Goal: Navigation & Orientation: Find specific page/section

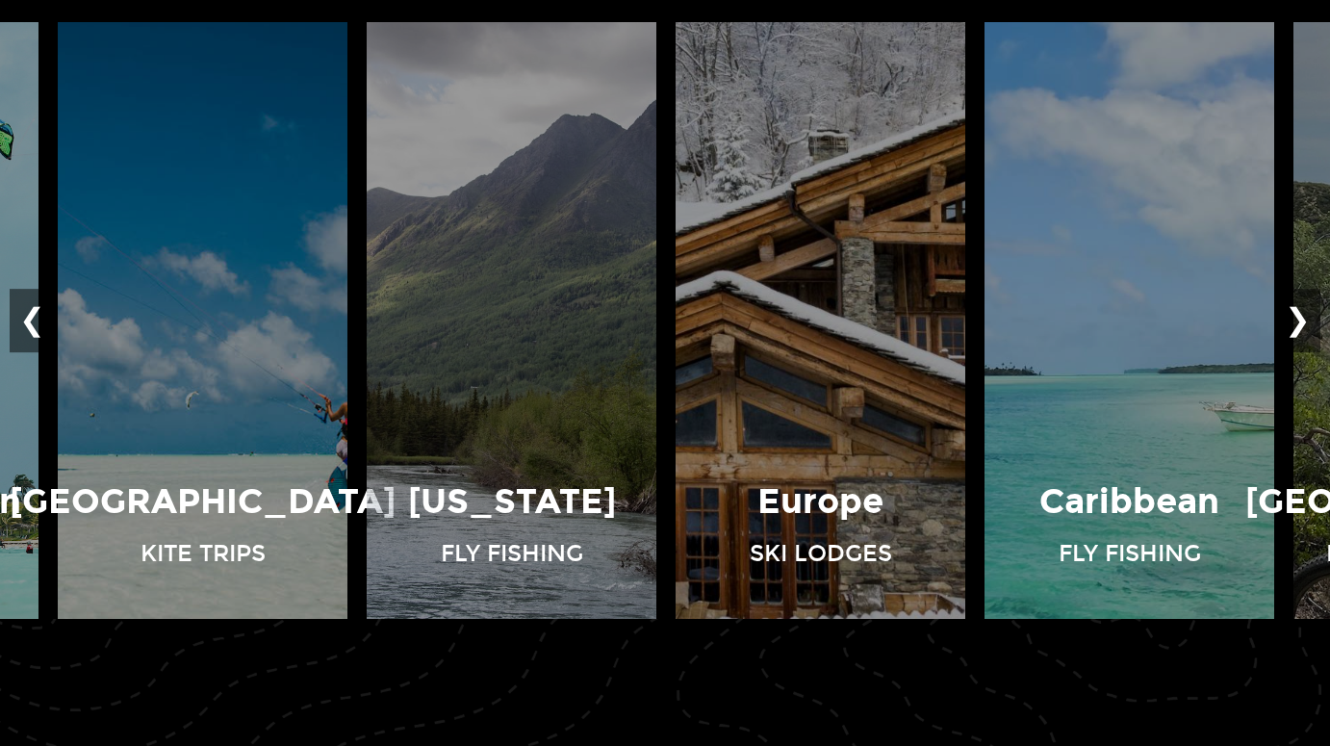
scroll to position [1391, 0]
click at [1302, 326] on button "❯" at bounding box center [1297, 320] width 45 height 63
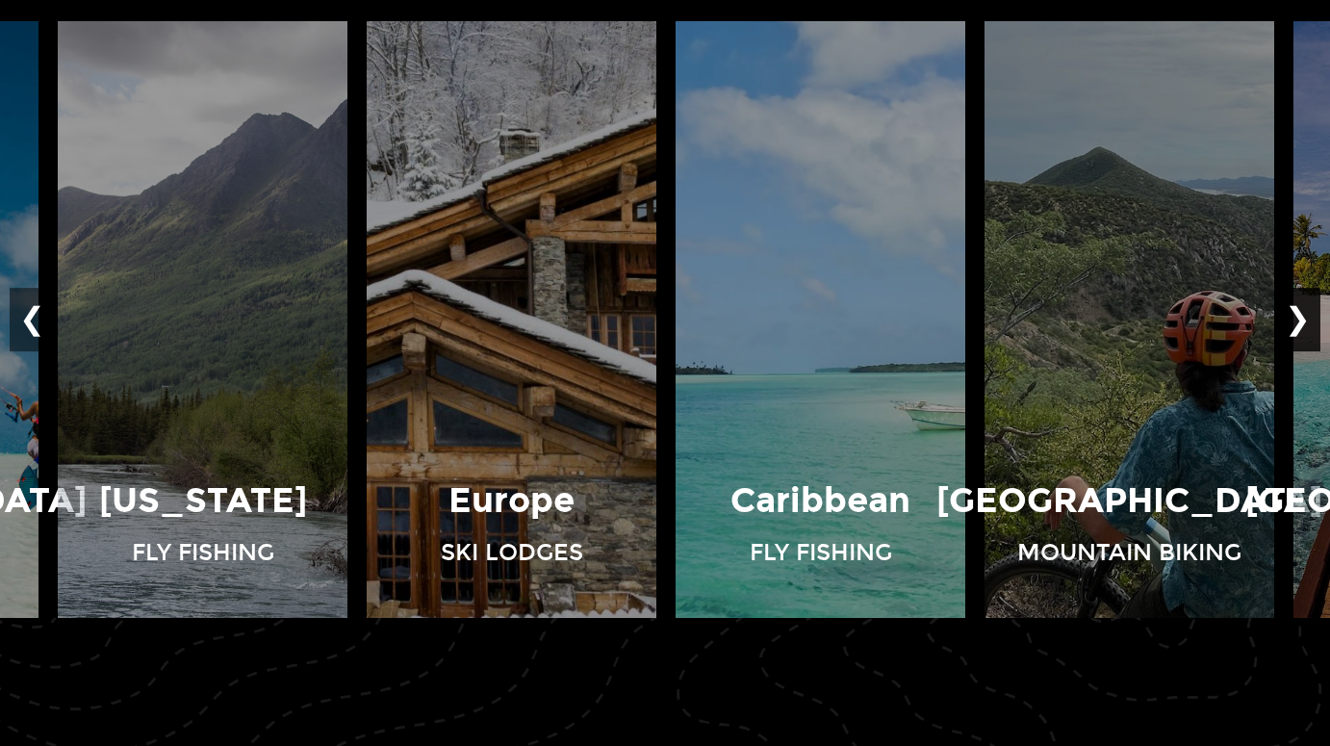
click at [1302, 326] on button "❯" at bounding box center [1297, 320] width 45 height 63
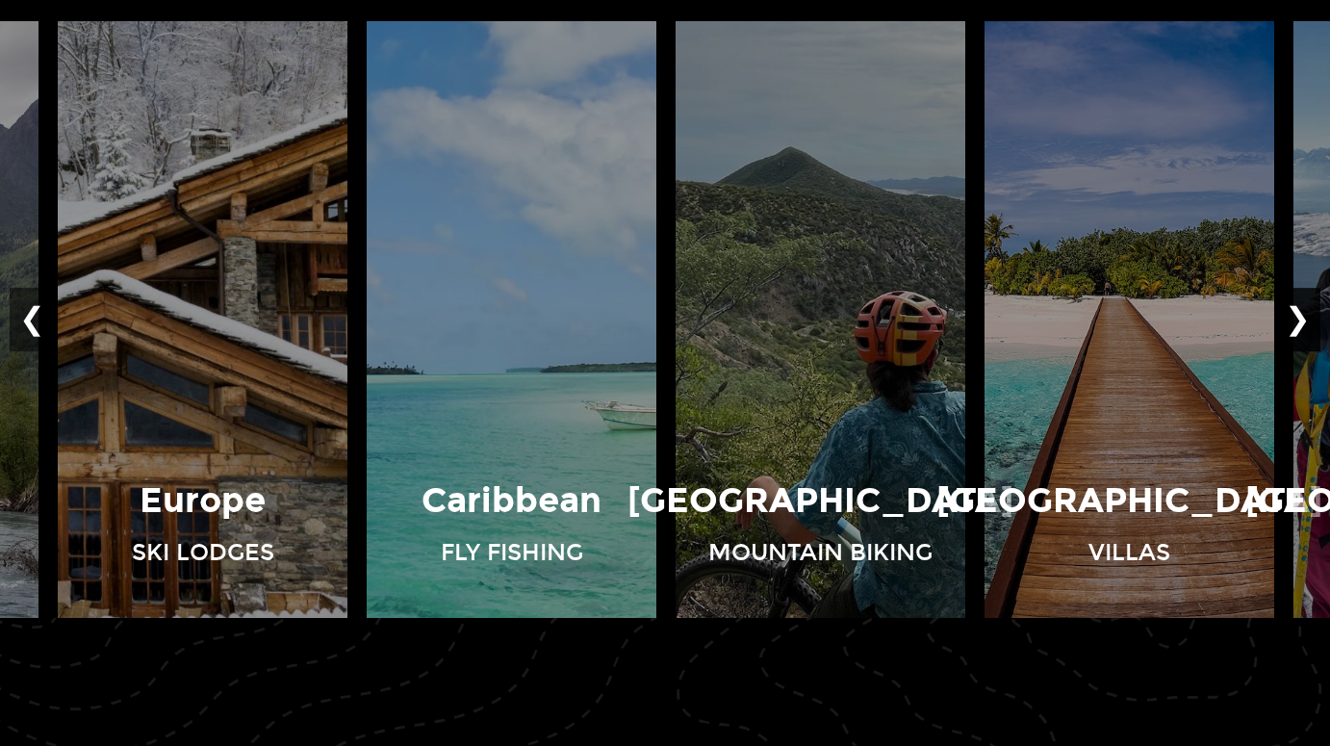
click at [1302, 326] on button "❯" at bounding box center [1297, 320] width 45 height 63
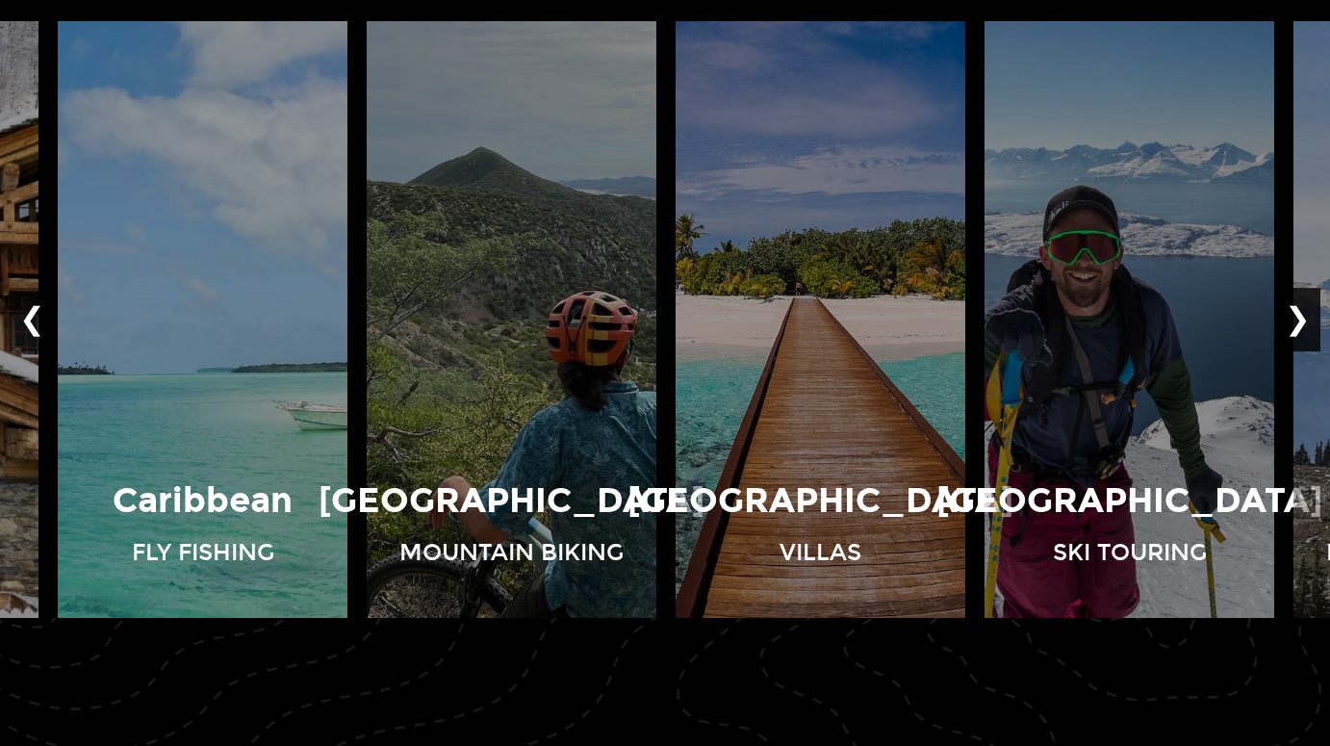
click at [1302, 326] on button "❯" at bounding box center [1297, 320] width 45 height 63
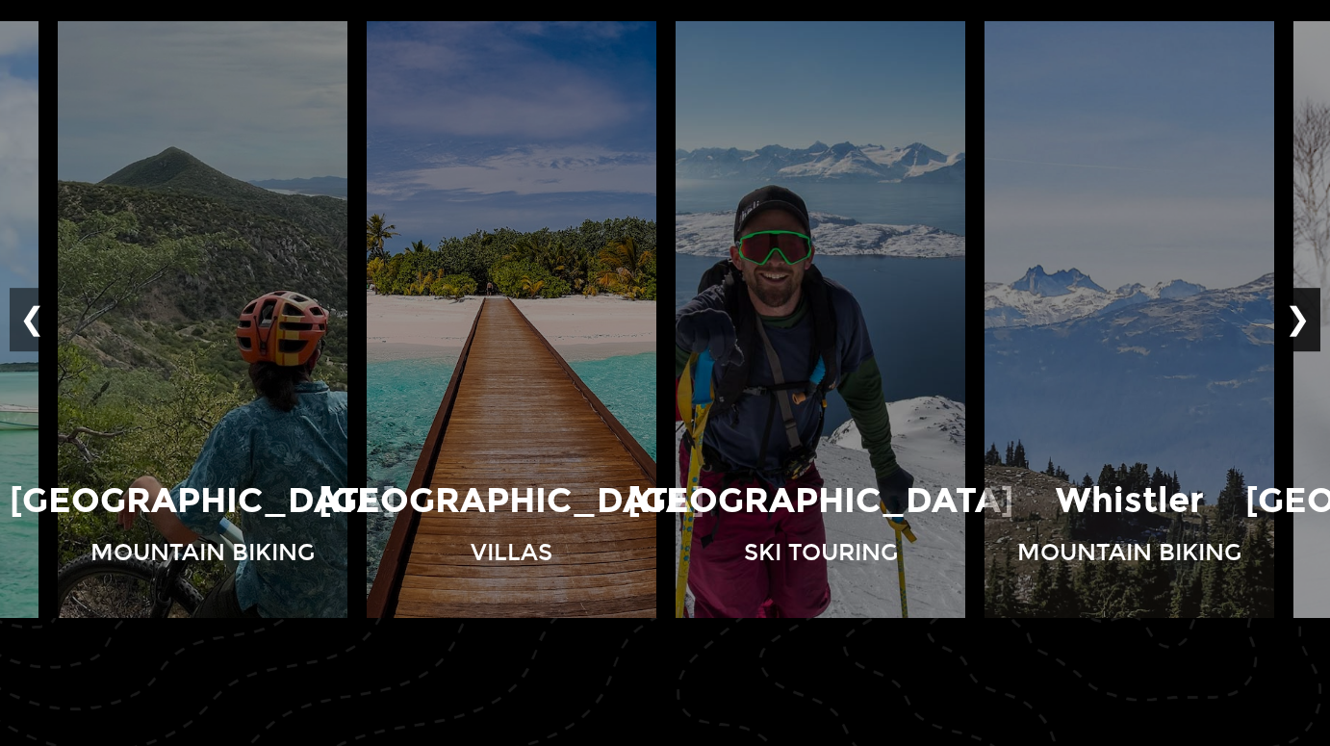
click at [1302, 326] on button "❯" at bounding box center [1297, 320] width 45 height 63
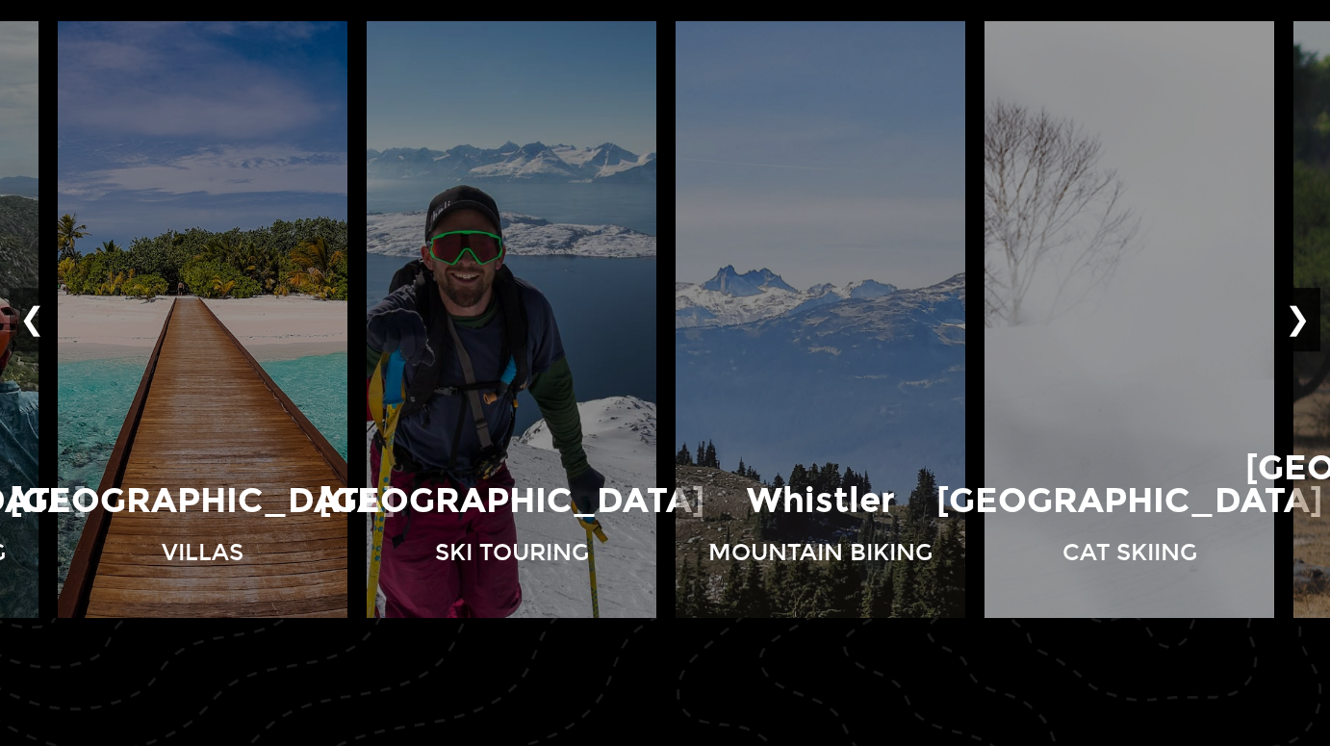
click at [1302, 326] on button "❯" at bounding box center [1297, 320] width 45 height 63
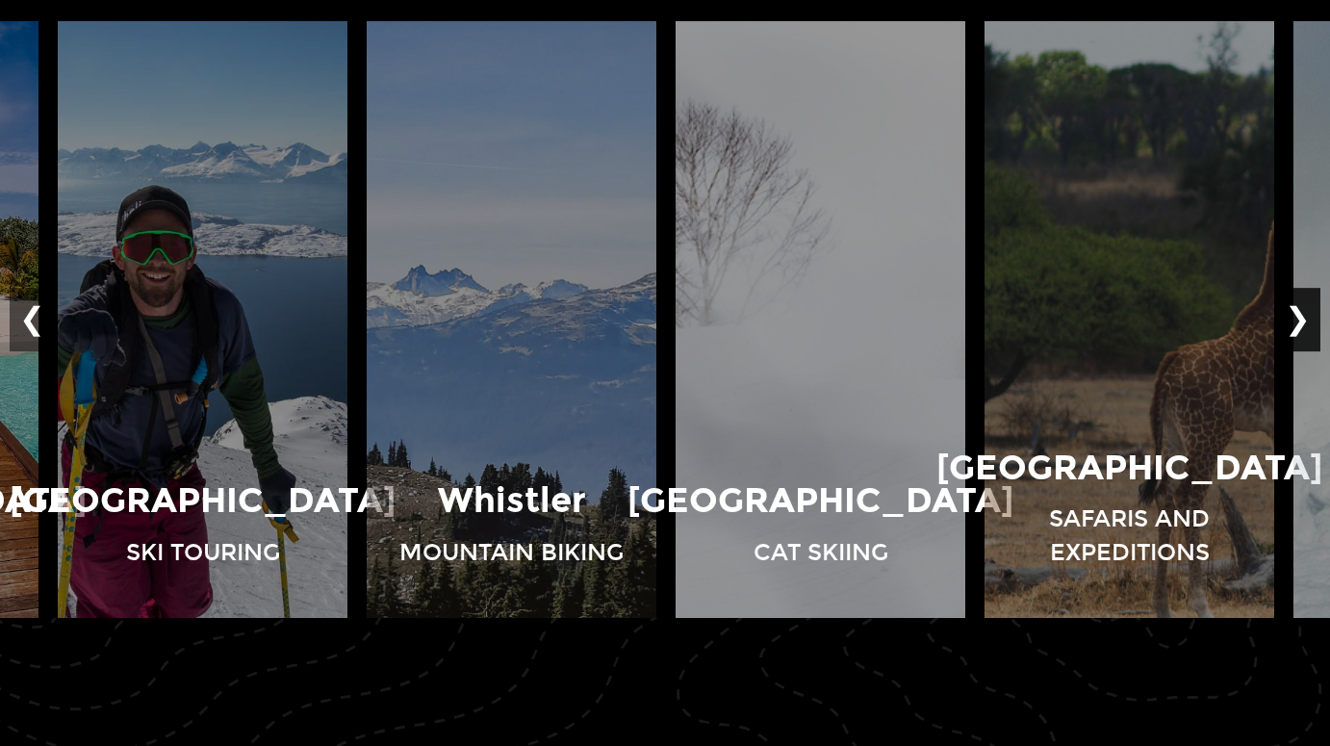
click at [1302, 326] on button "❯" at bounding box center [1297, 320] width 45 height 63
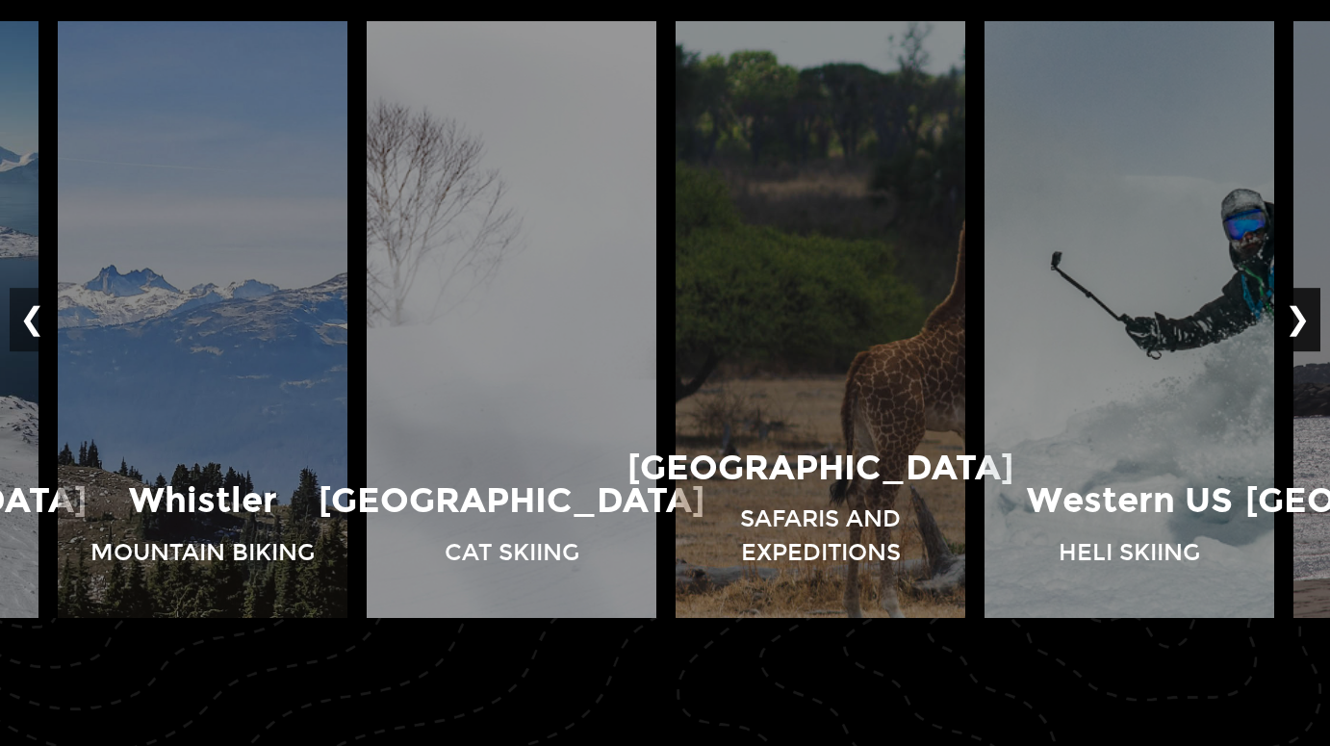
click at [1302, 326] on button "❯" at bounding box center [1297, 320] width 45 height 63
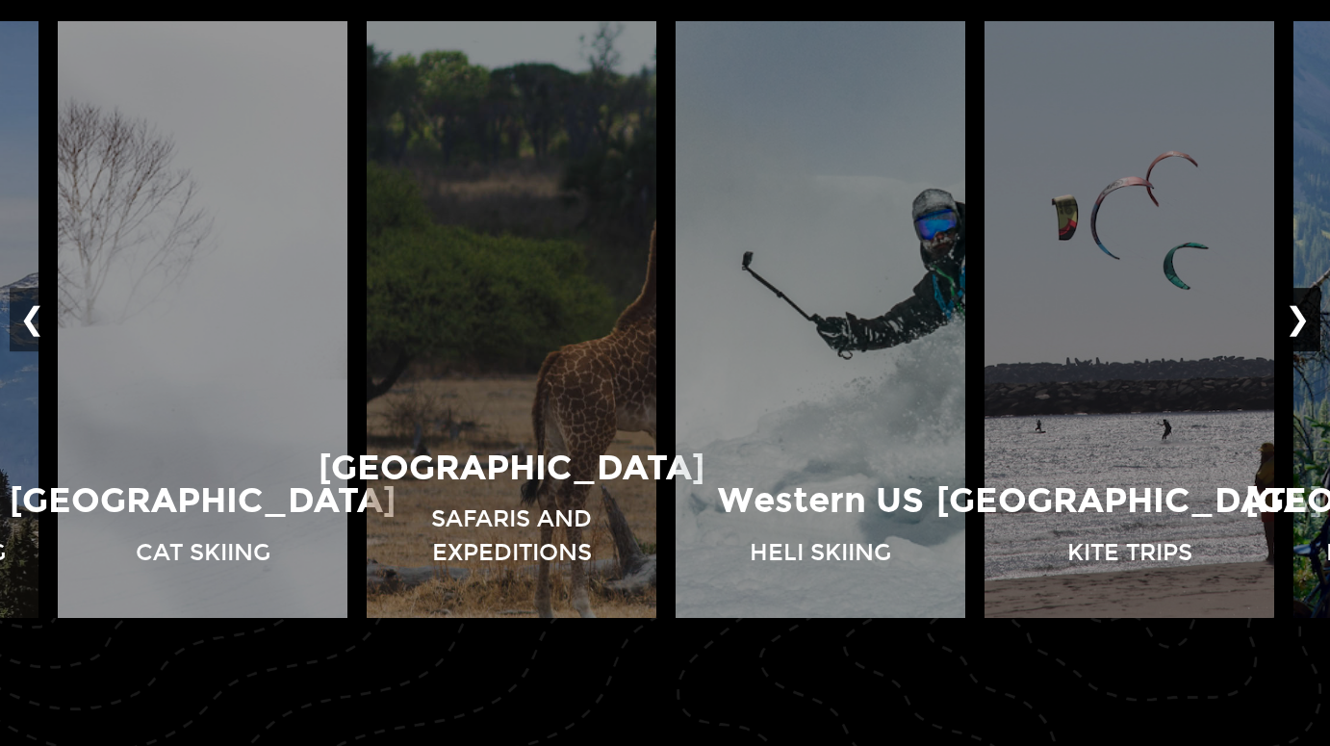
click at [1302, 326] on button "❯" at bounding box center [1297, 320] width 45 height 63
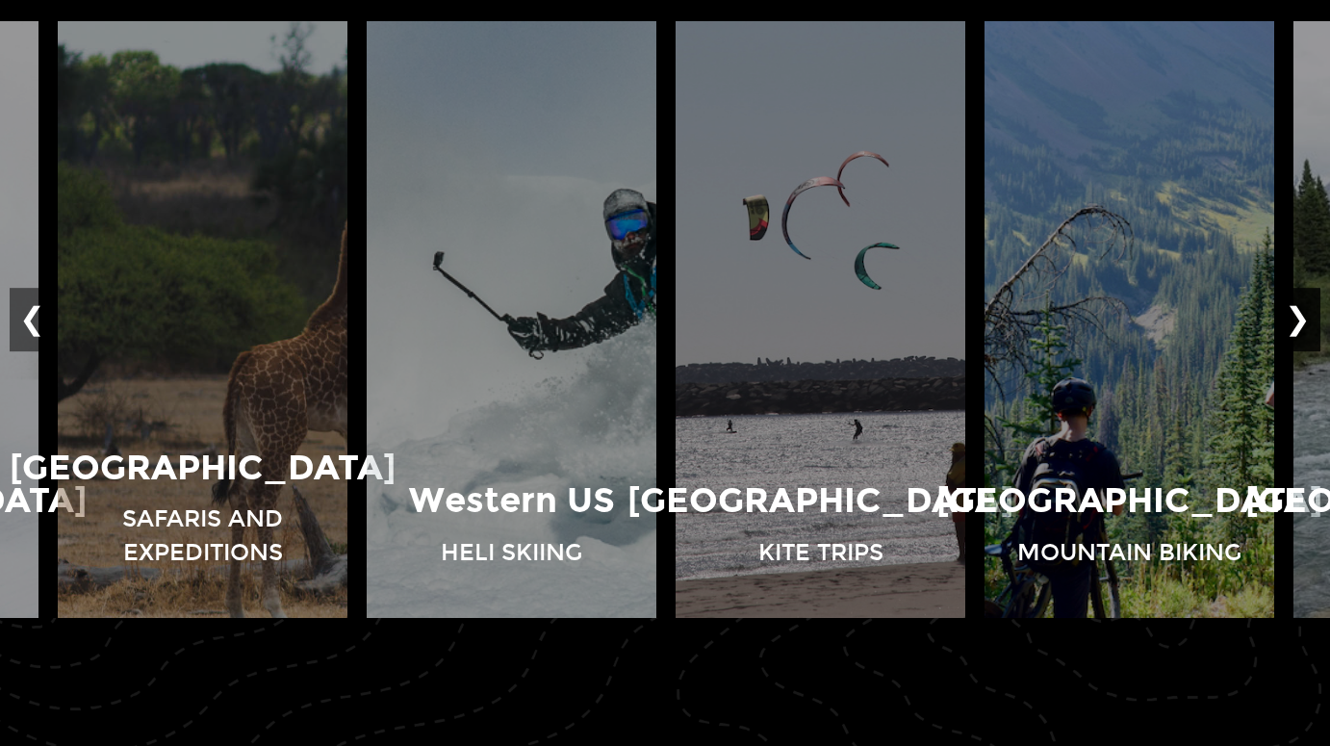
click at [1302, 326] on button "❯" at bounding box center [1297, 320] width 45 height 63
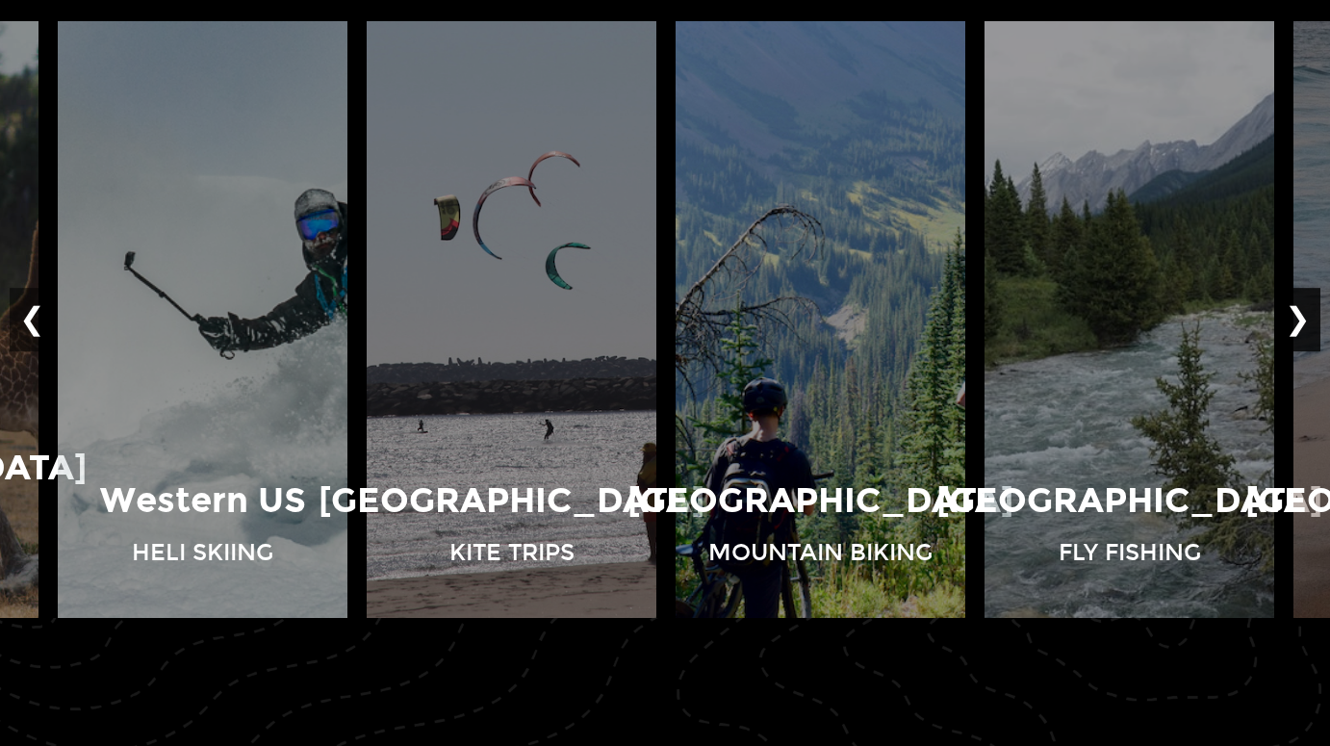
click at [1302, 326] on button "❯" at bounding box center [1297, 320] width 45 height 63
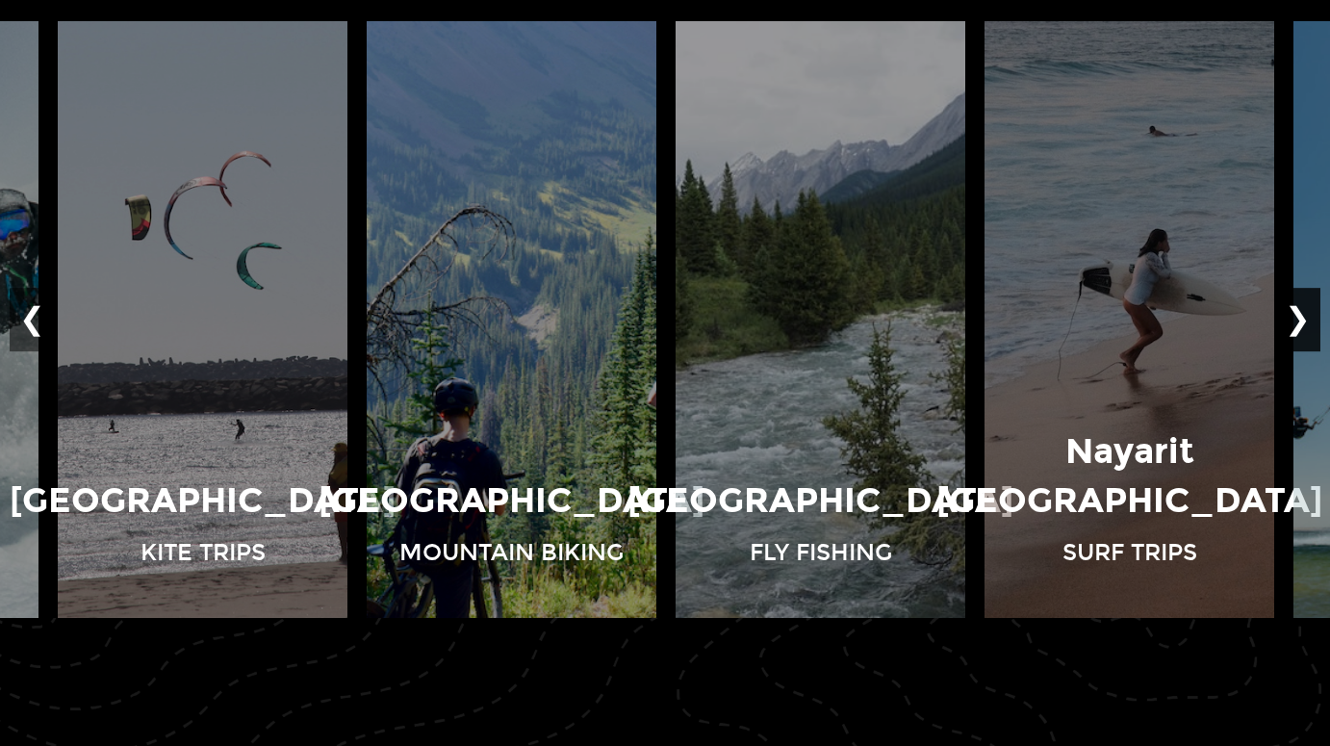
click at [1302, 326] on button "❯" at bounding box center [1297, 320] width 45 height 63
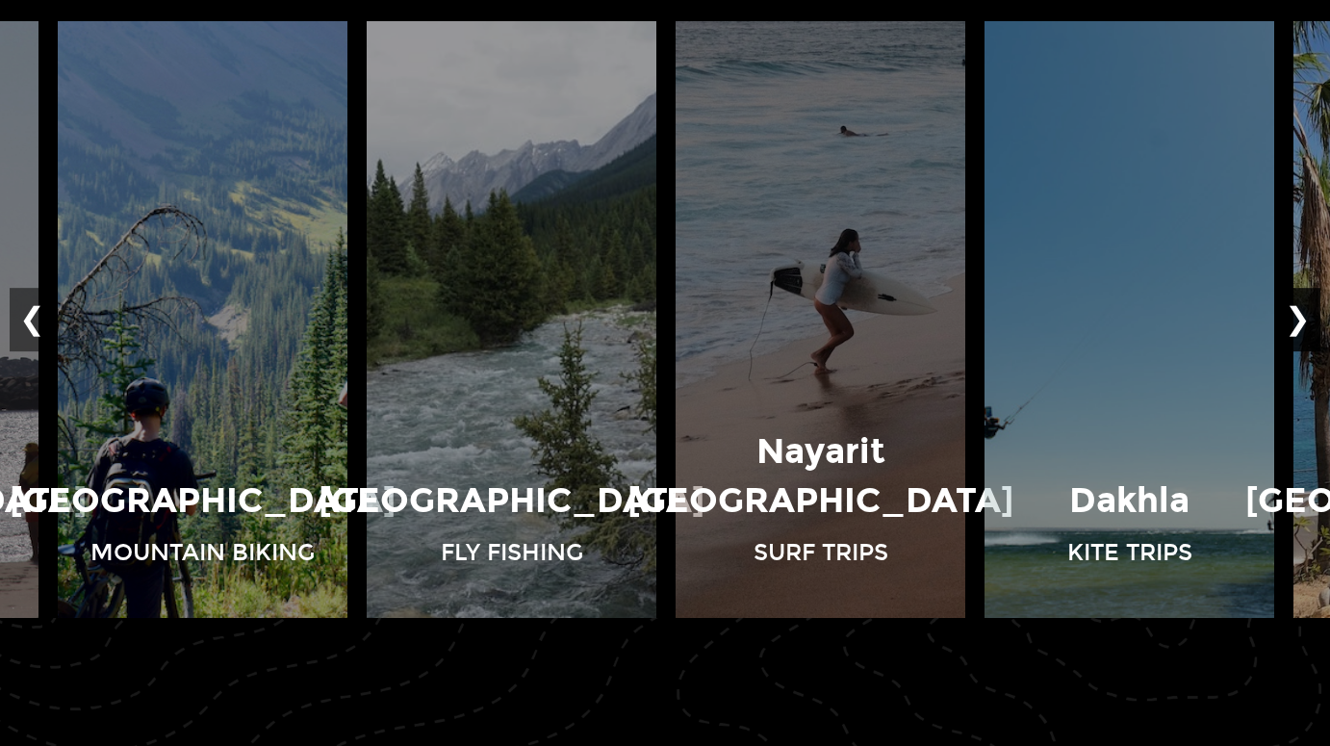
click at [1302, 326] on button "❯" at bounding box center [1297, 320] width 45 height 63
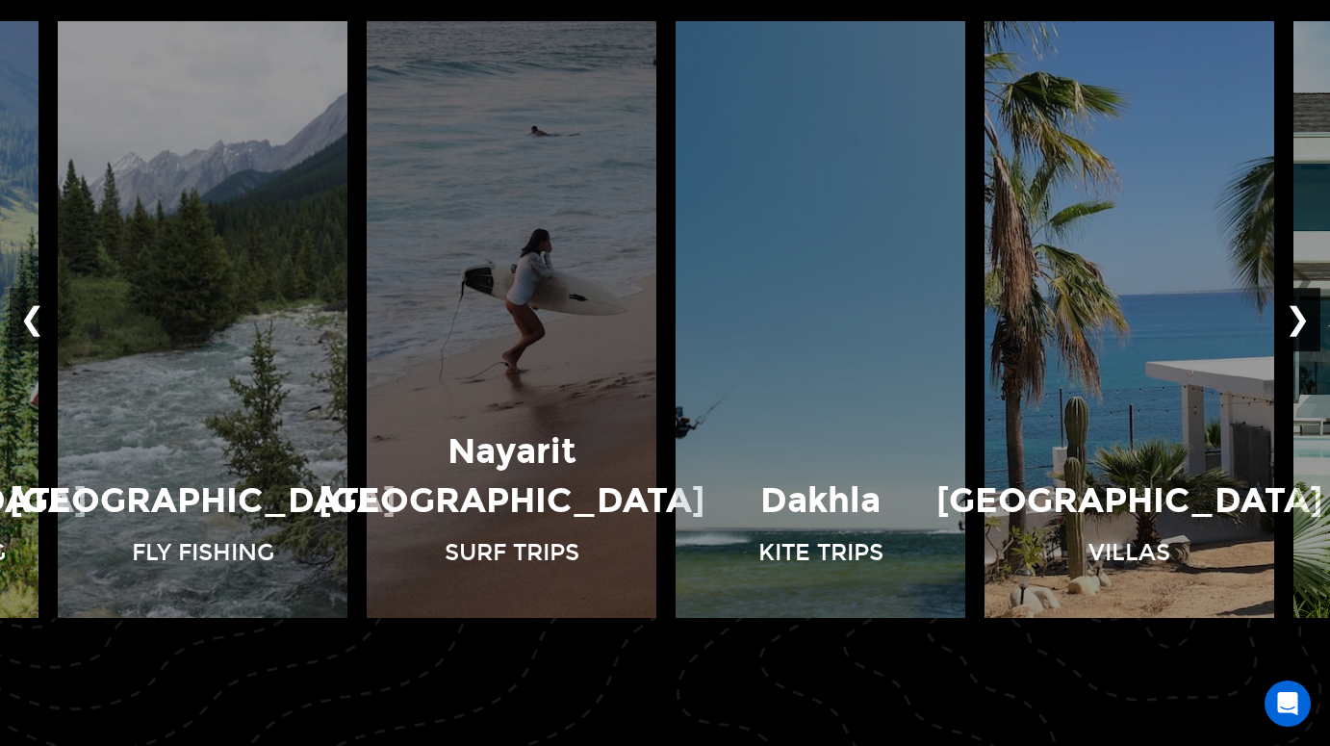
click at [1302, 326] on button "❯" at bounding box center [1297, 320] width 45 height 63
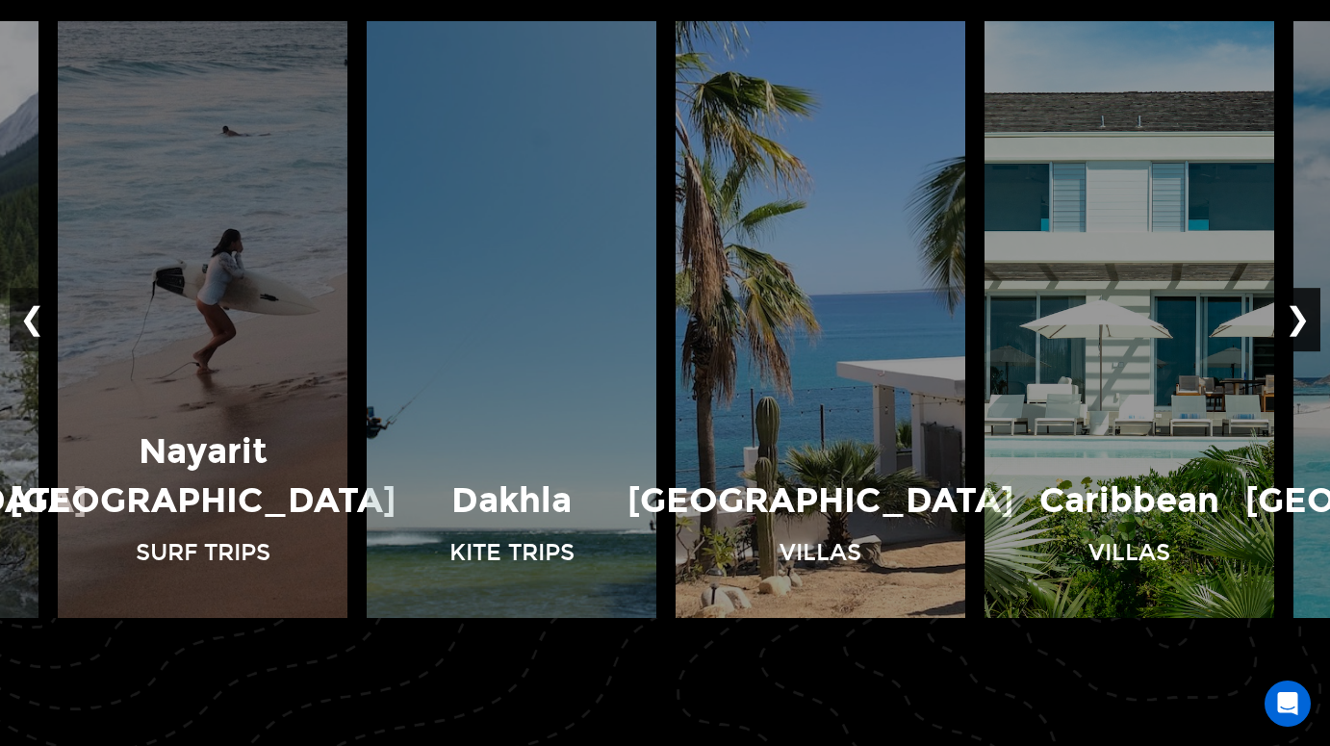
click at [1302, 326] on button "❯" at bounding box center [1297, 320] width 45 height 63
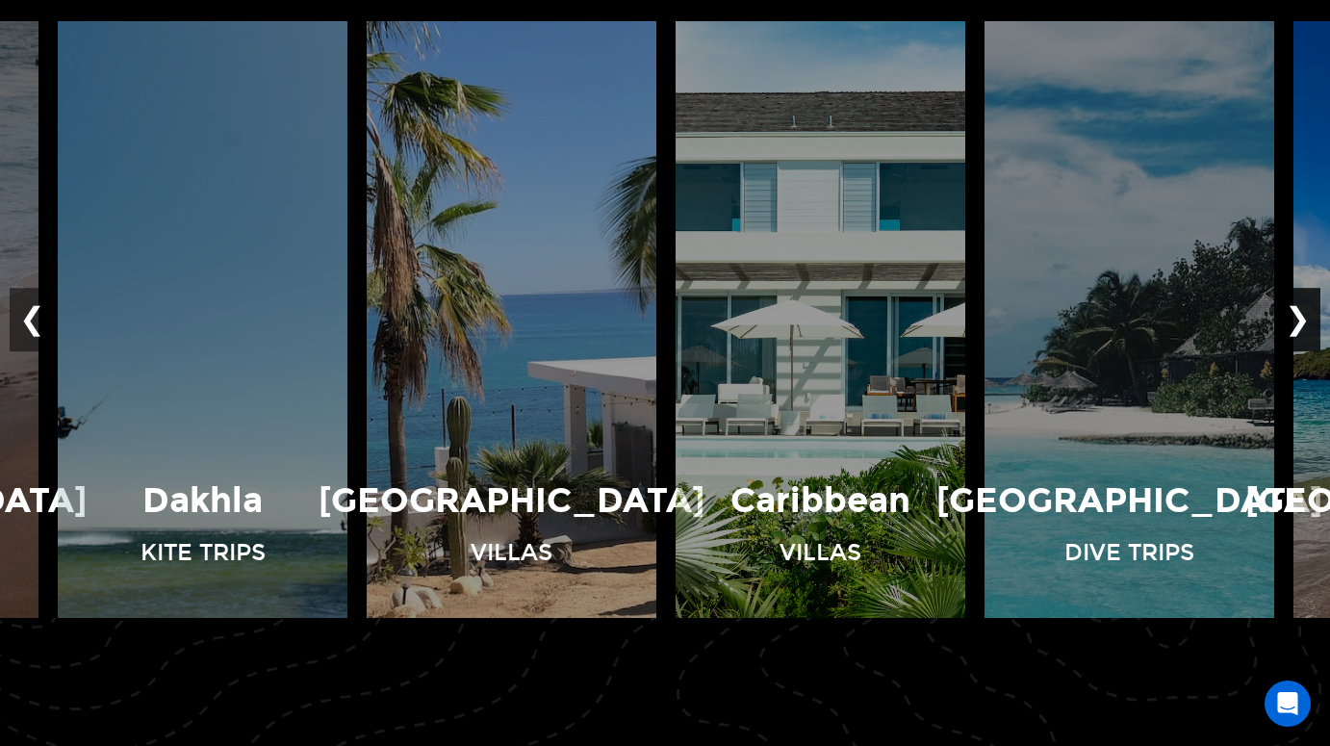
click at [1302, 326] on button "❯" at bounding box center [1297, 320] width 45 height 63
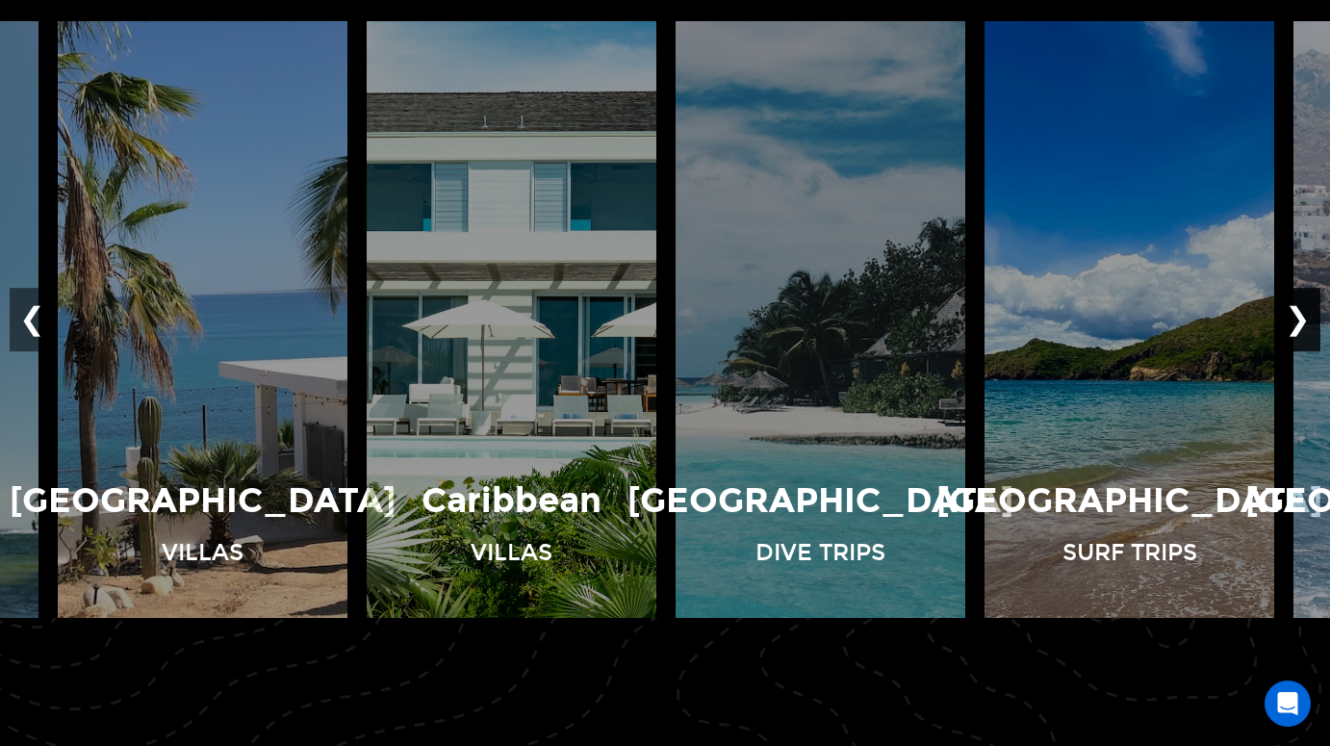
click at [1302, 326] on button "❯" at bounding box center [1297, 320] width 45 height 63
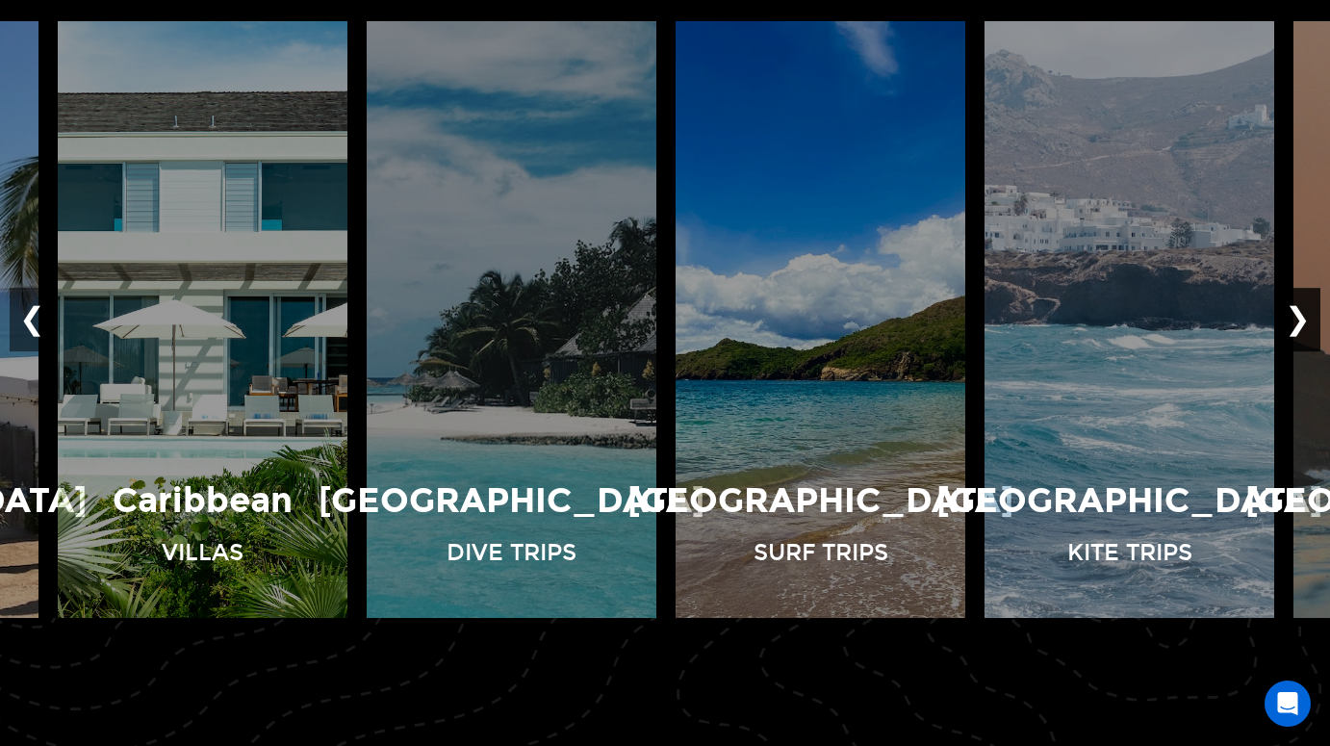
click at [1302, 326] on button "❯" at bounding box center [1297, 320] width 45 height 63
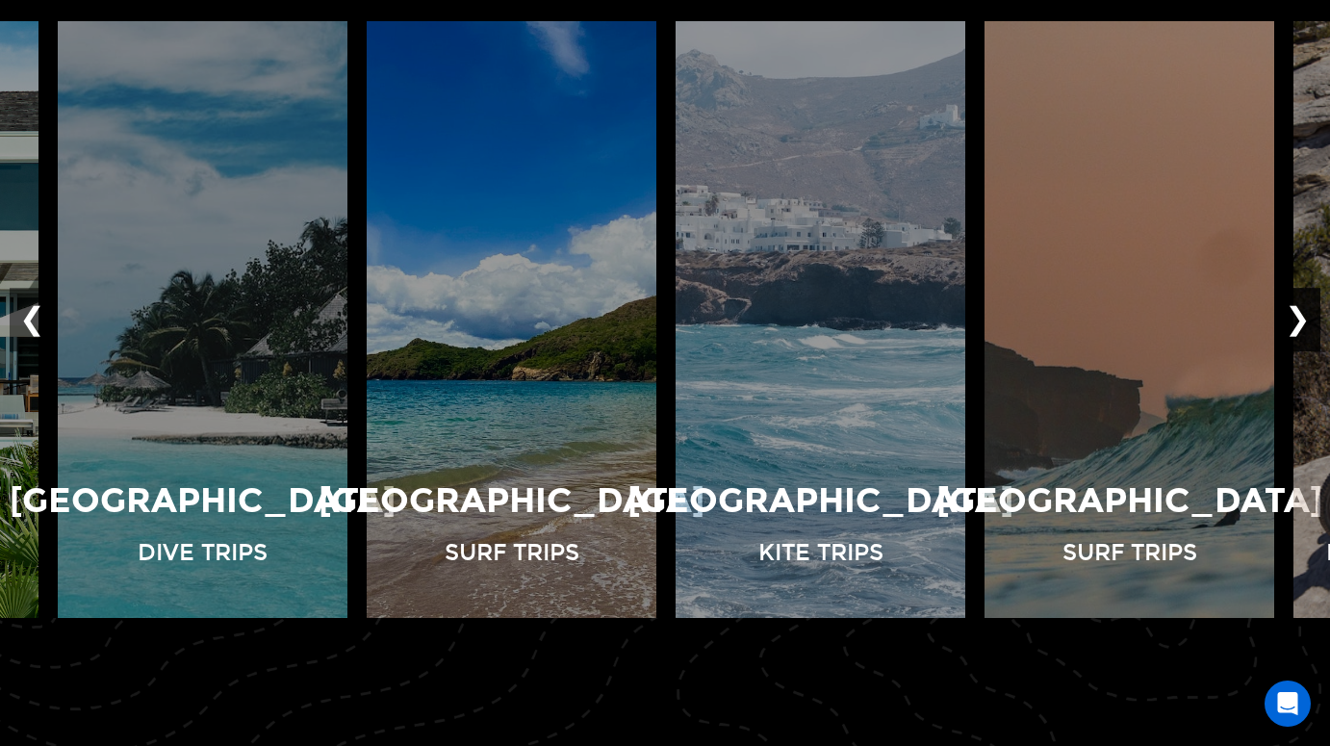
click at [1302, 326] on button "❯" at bounding box center [1297, 320] width 45 height 63
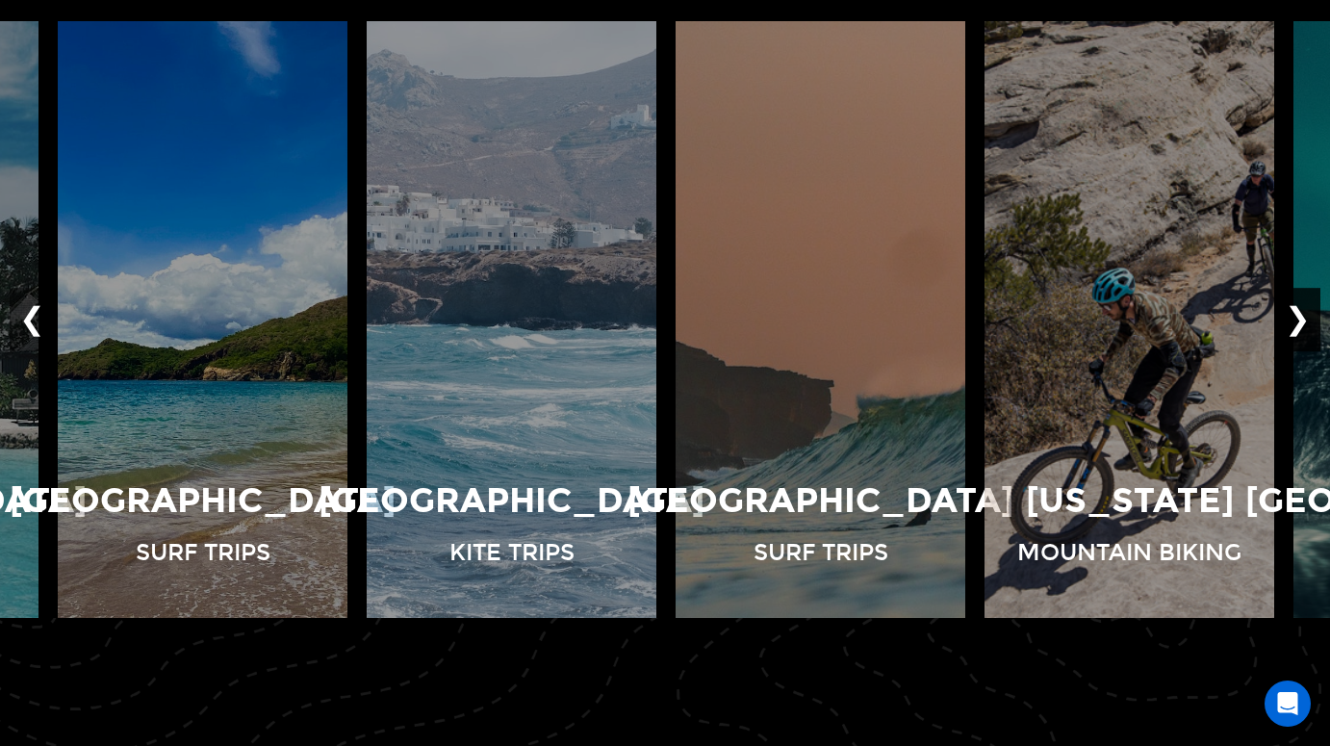
click at [1302, 326] on button "❯" at bounding box center [1297, 320] width 45 height 63
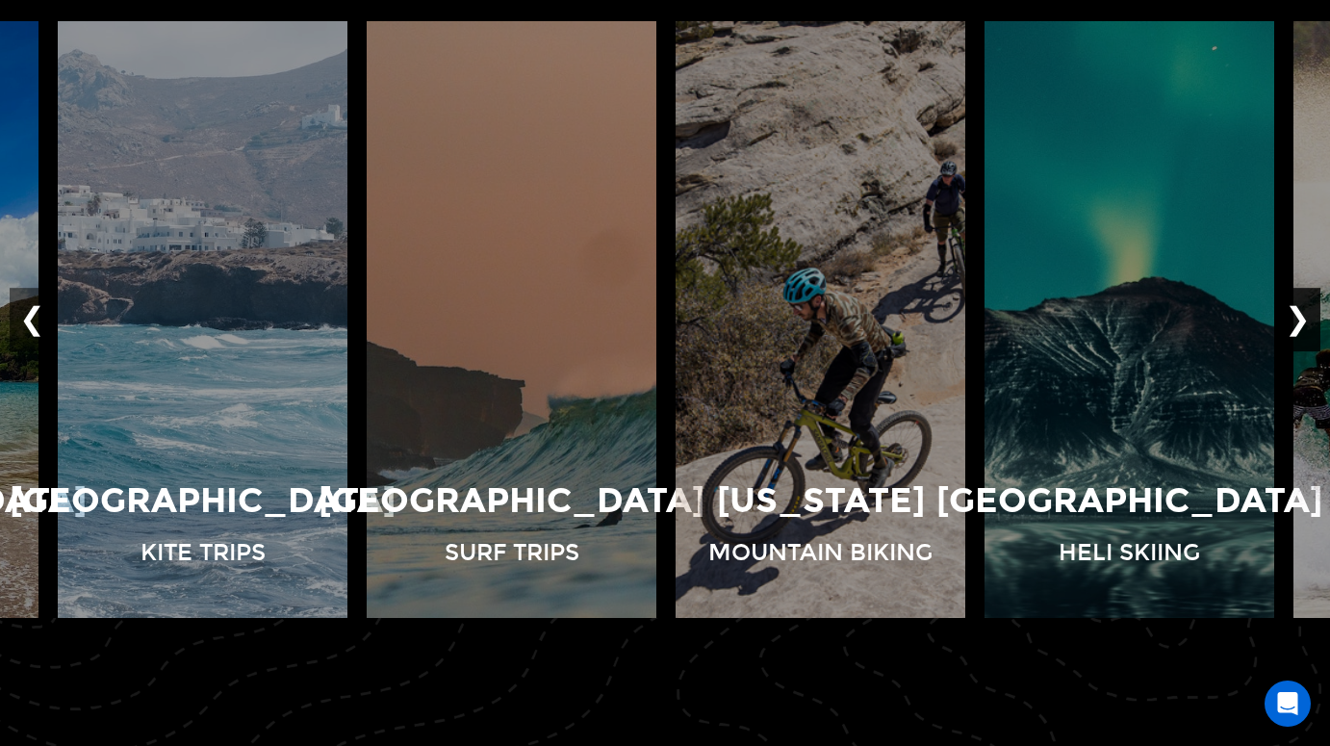
click at [1302, 326] on button "❯" at bounding box center [1297, 320] width 45 height 63
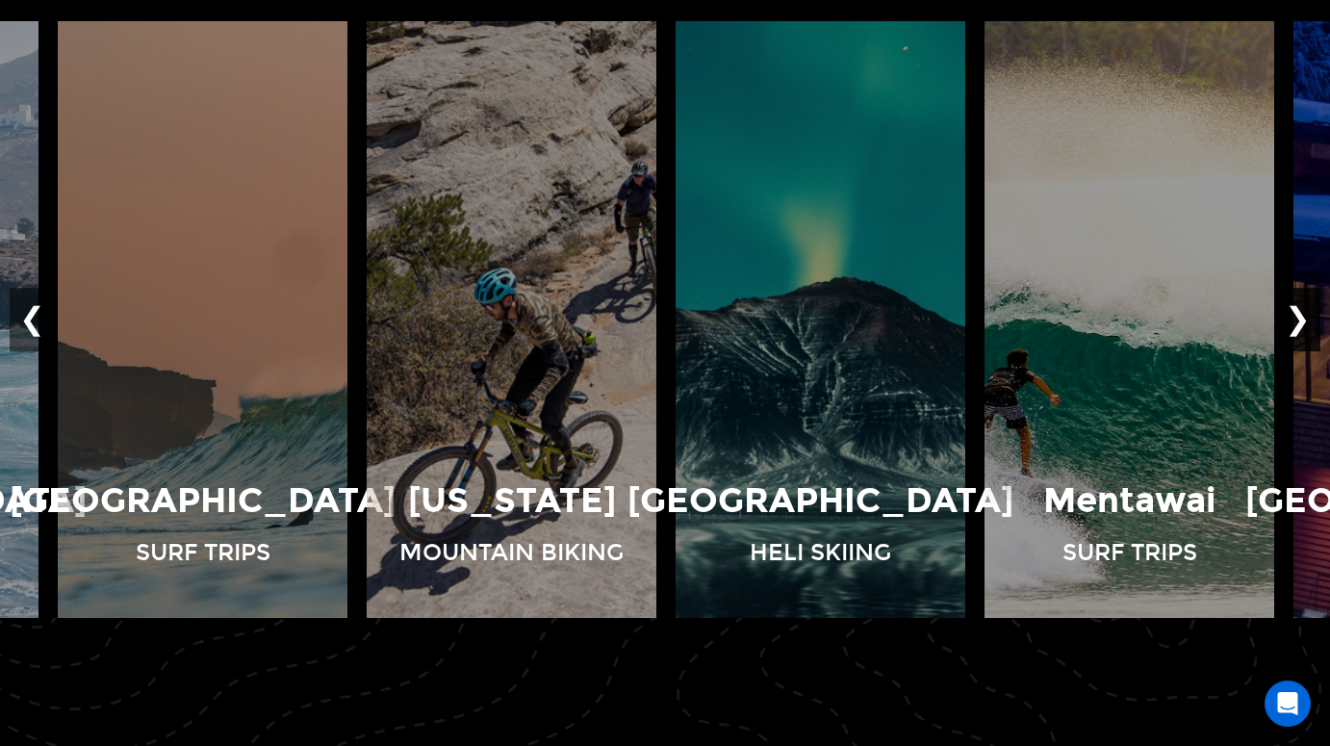
click at [1302, 326] on button "❯" at bounding box center [1297, 320] width 45 height 63
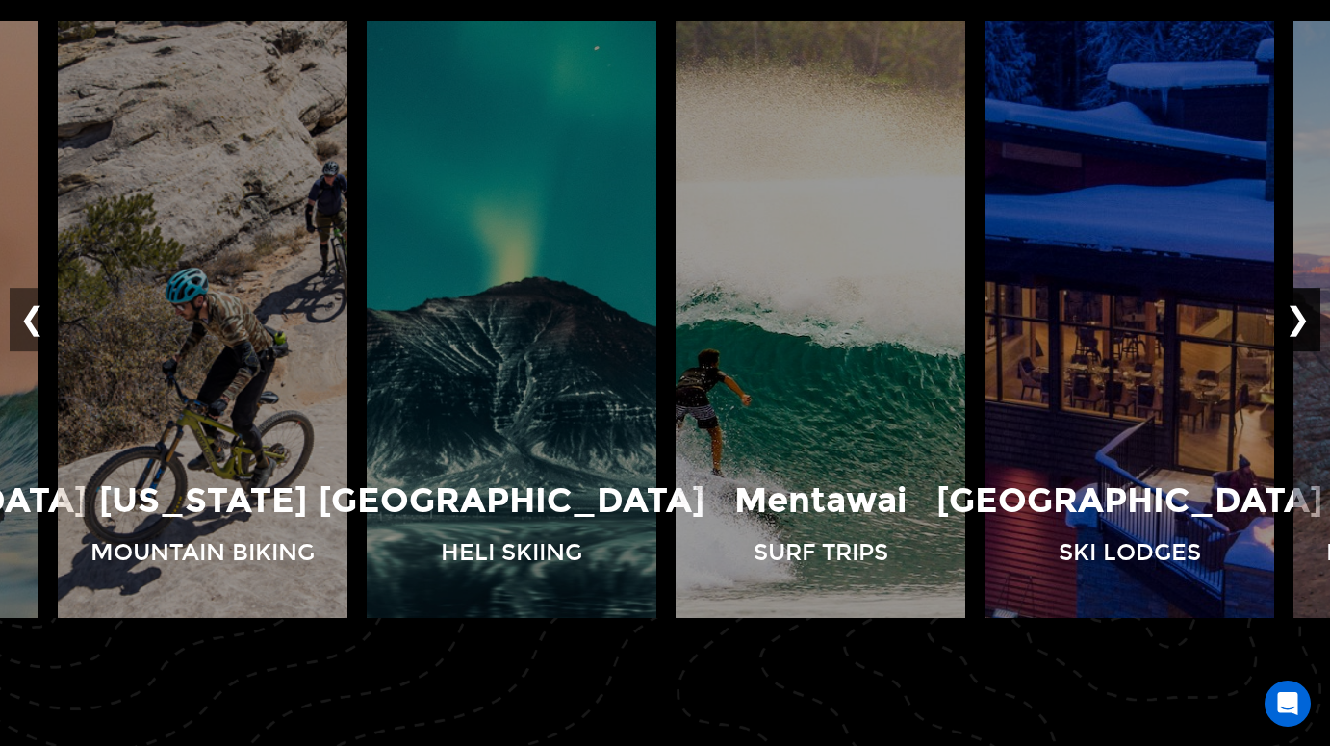
click at [1302, 326] on button "❯" at bounding box center [1297, 320] width 45 height 63
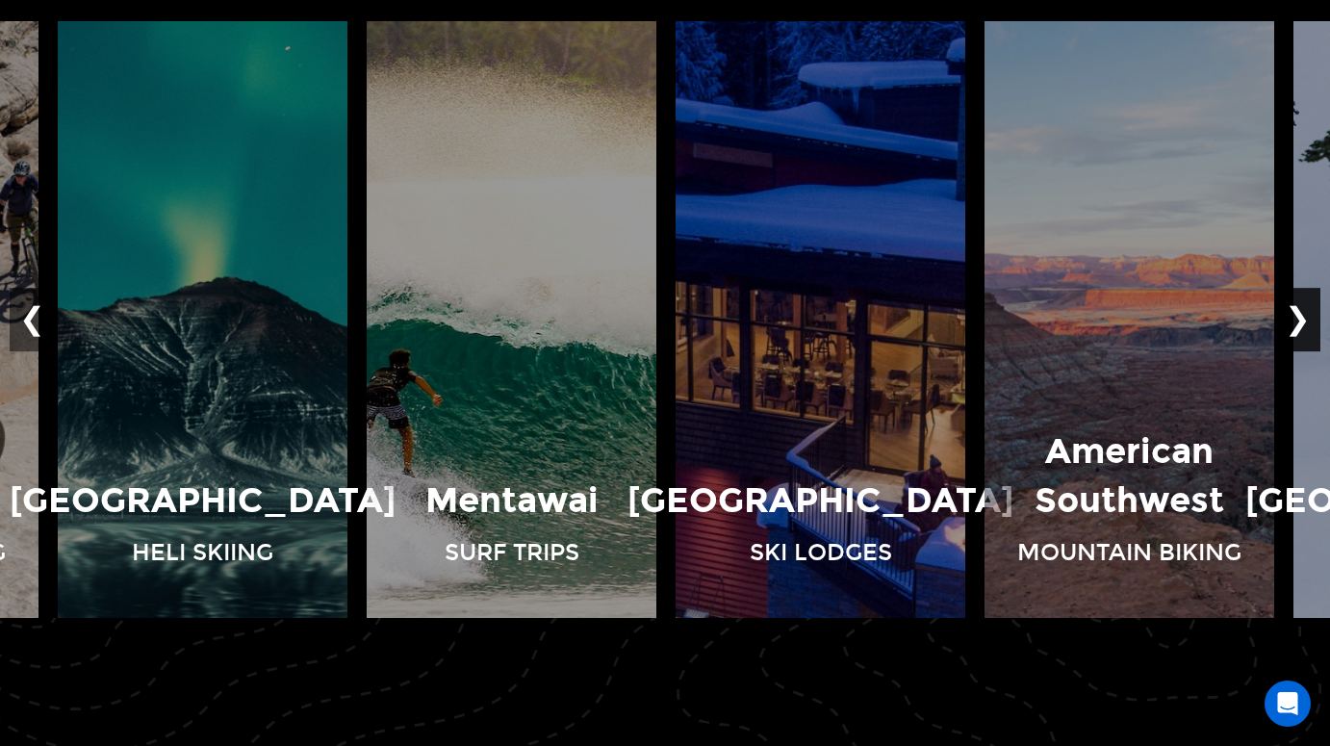
click at [1302, 327] on button "❯" at bounding box center [1297, 320] width 45 height 63
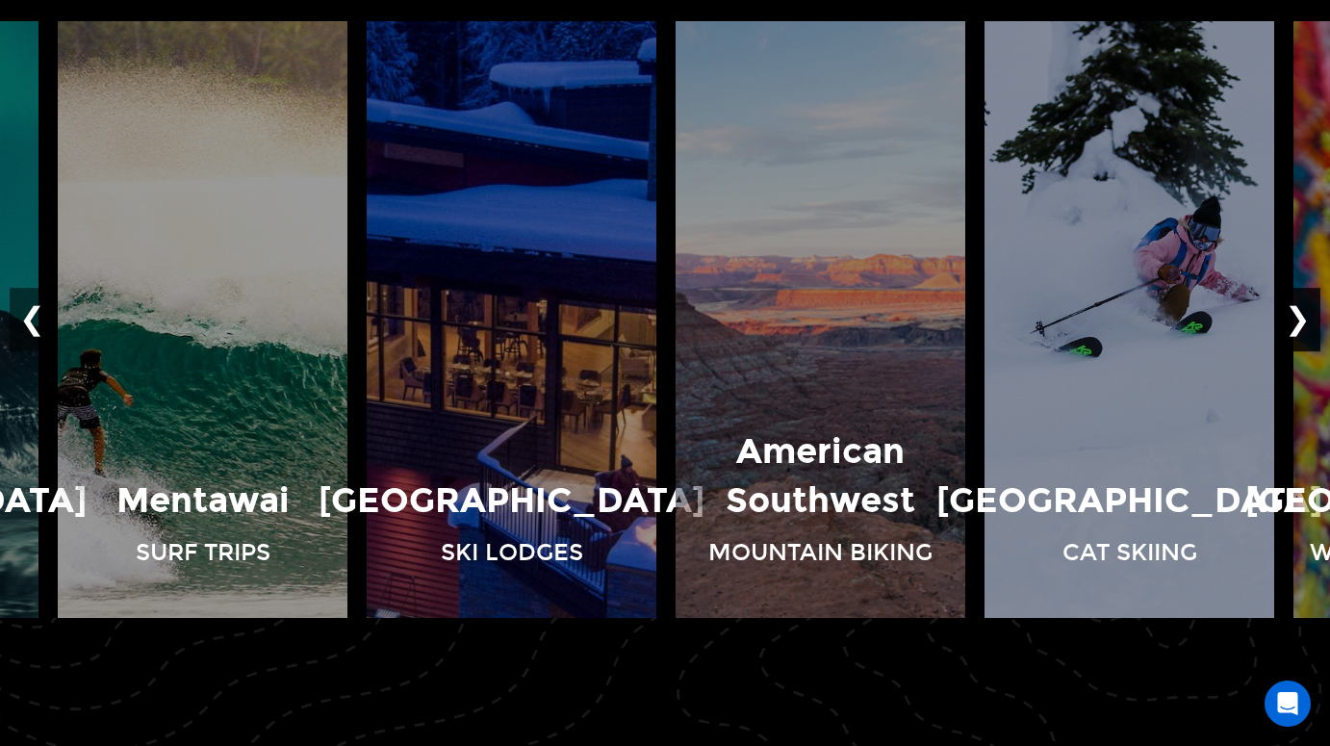
click at [1302, 327] on button "❯" at bounding box center [1297, 320] width 45 height 63
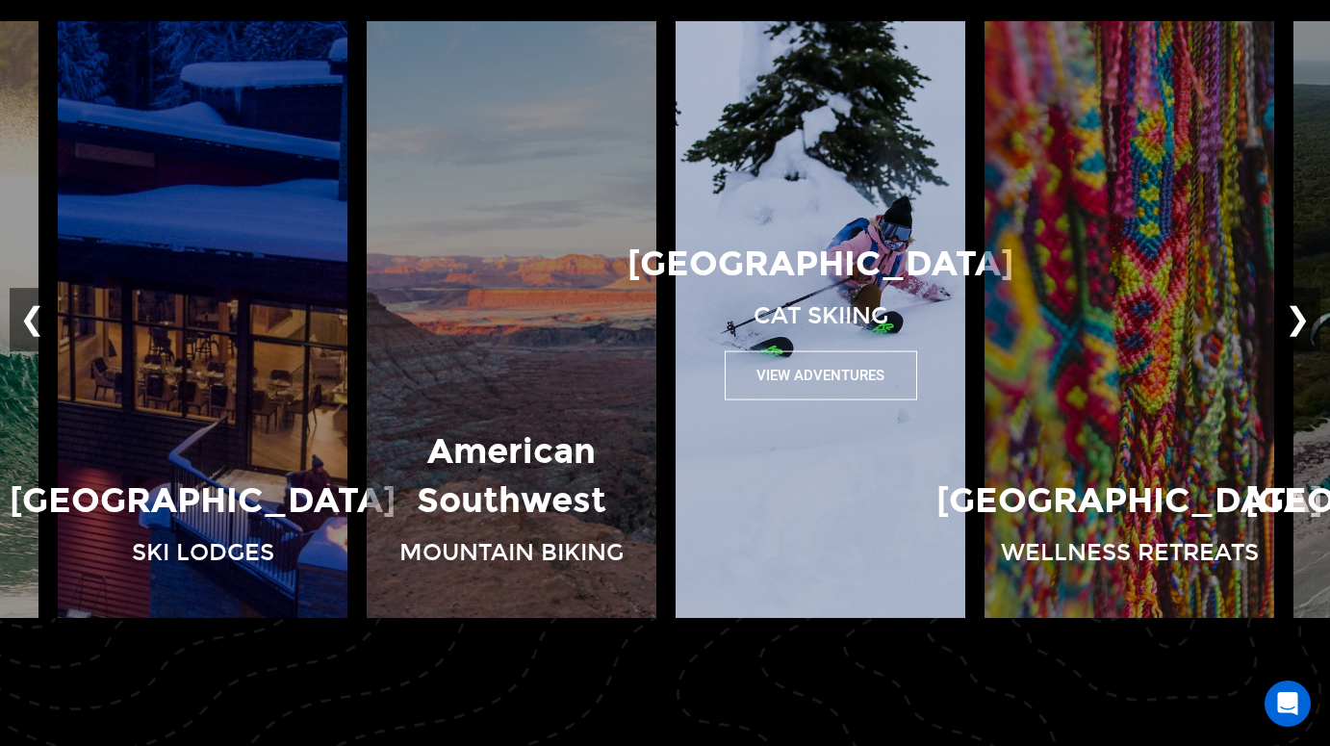
click at [833, 394] on button "View Adventures" at bounding box center [820, 375] width 192 height 49
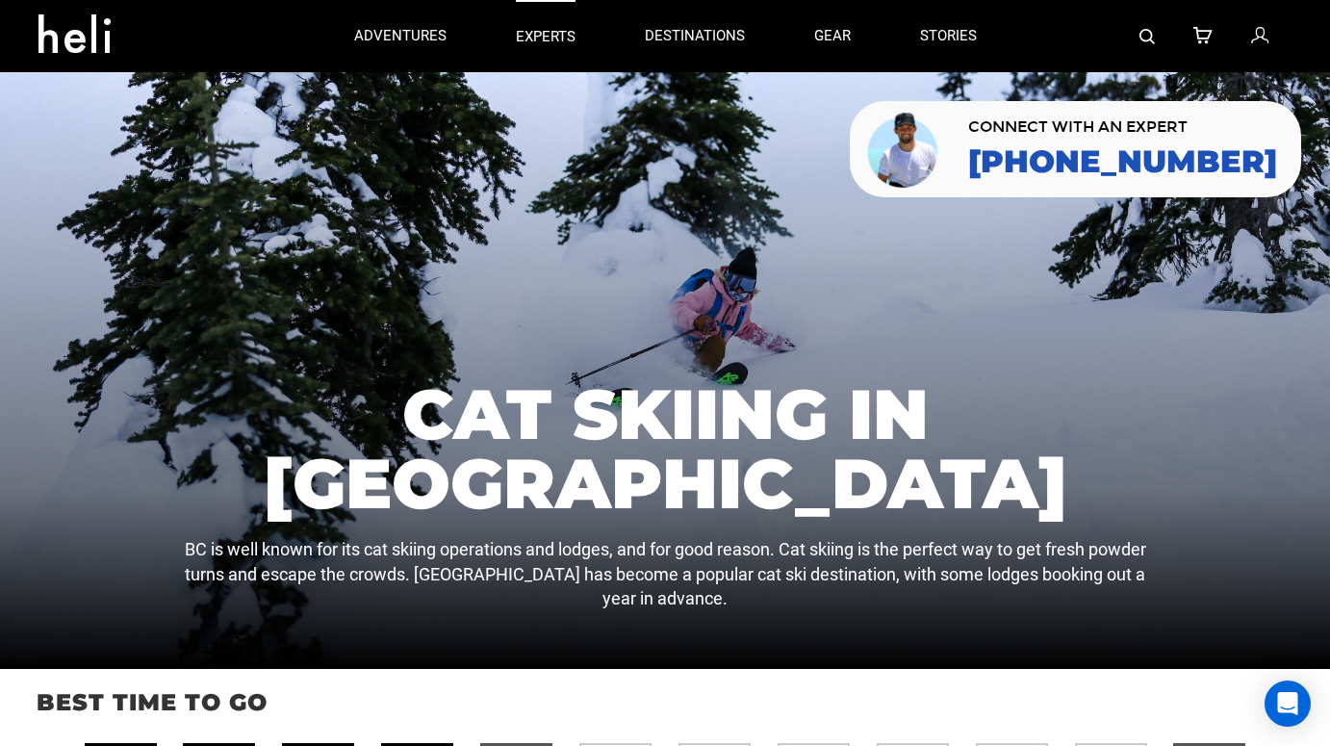
click at [541, 29] on p "experts" at bounding box center [546, 37] width 60 height 20
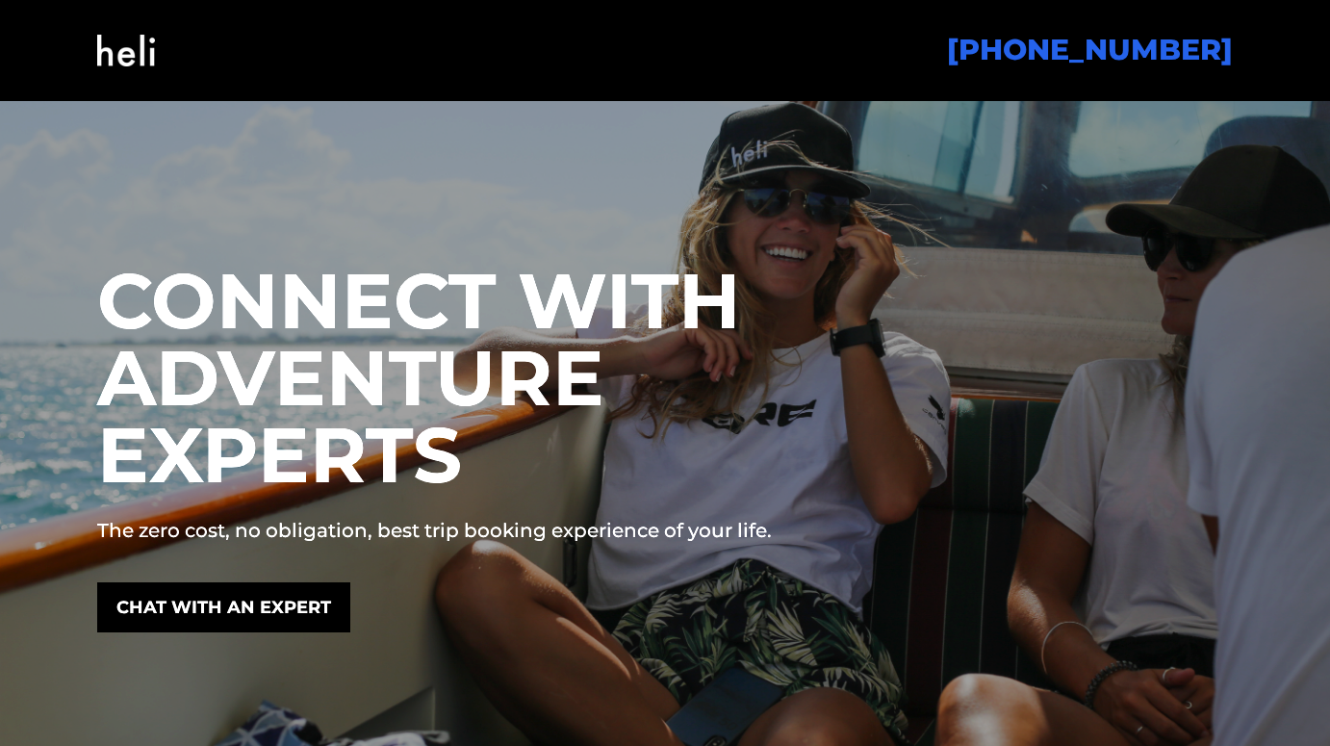
click at [108, 47] on img at bounding box center [126, 51] width 58 height 78
